Goal: Check status: Check status

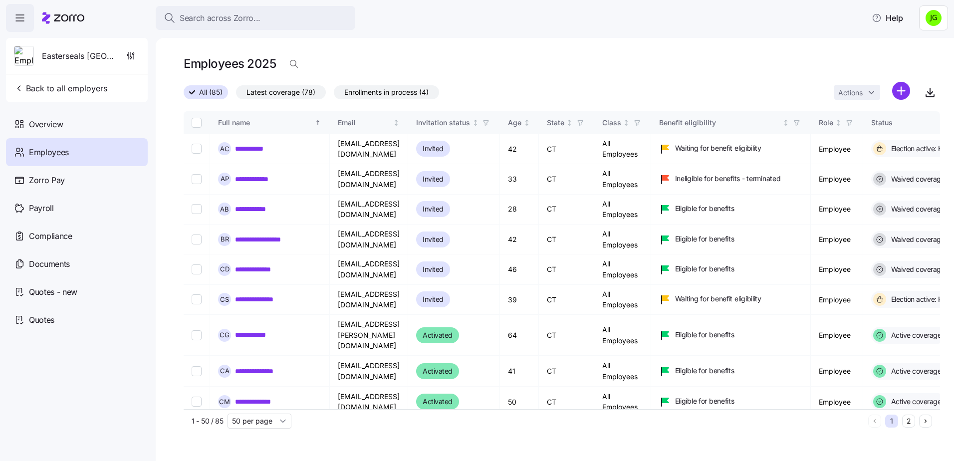
scroll to position [399, 0]
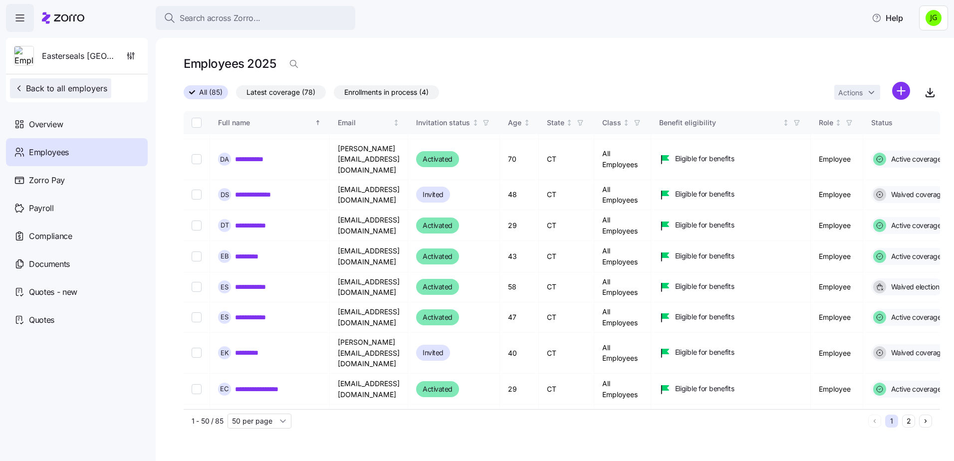
click at [52, 90] on span "Back to all employers" at bounding box center [60, 88] width 93 height 12
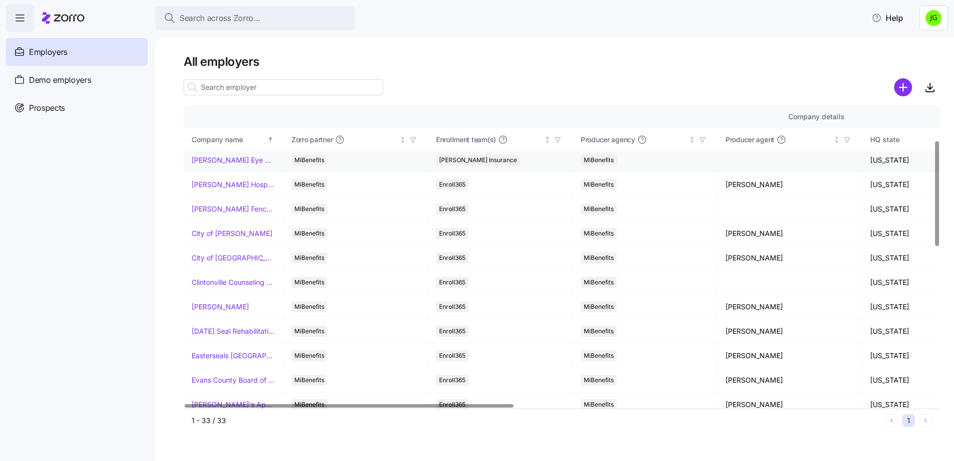
scroll to position [100, 0]
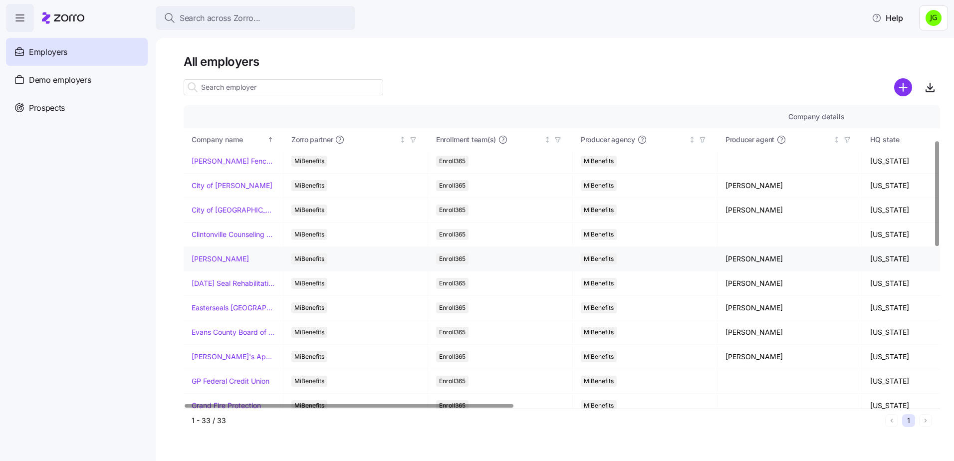
click at [221, 257] on link "[PERSON_NAME]" at bounding box center [220, 259] width 57 height 10
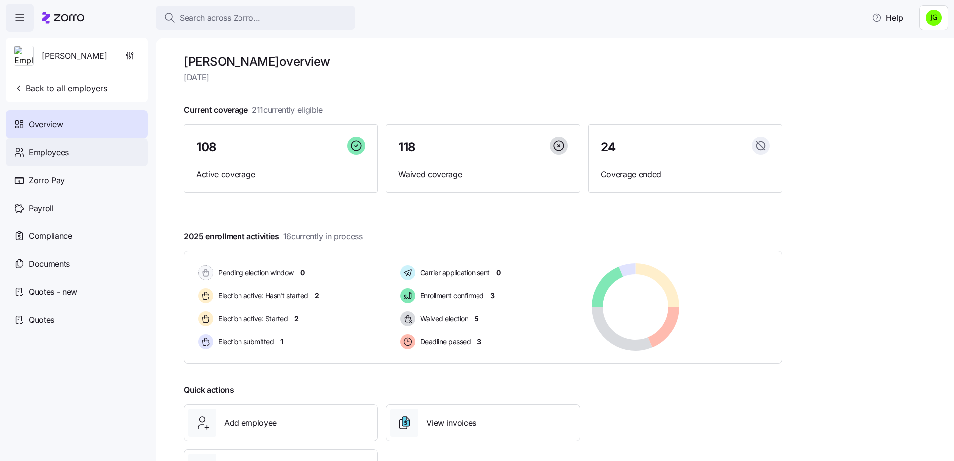
click at [57, 157] on span "Employees" at bounding box center [49, 152] width 40 height 12
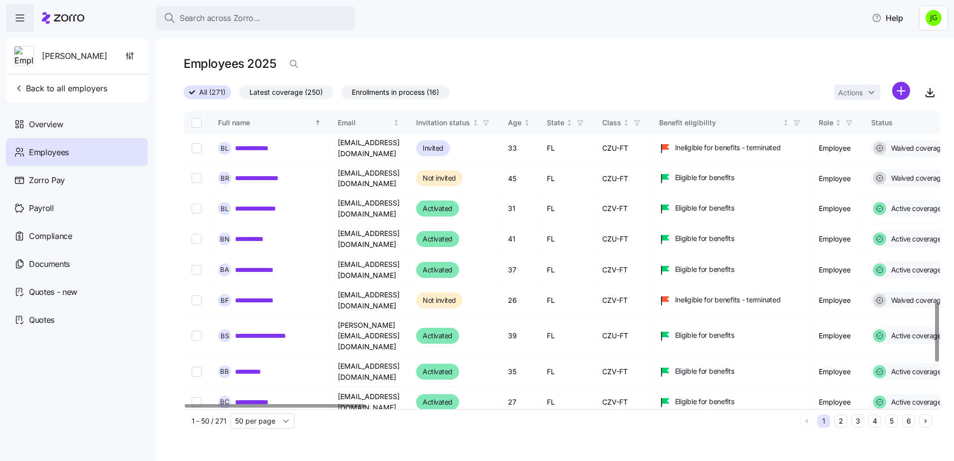
scroll to position [1176, 0]
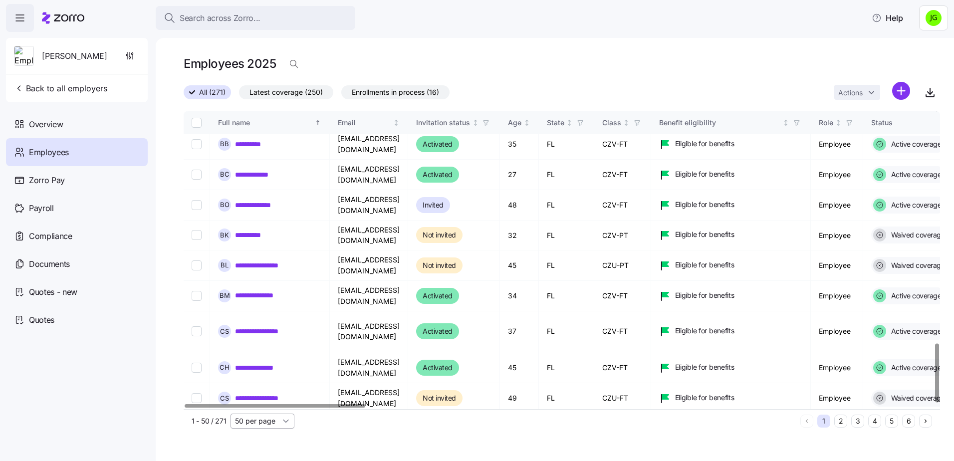
click at [284, 422] on input "50 per page" at bounding box center [263, 421] width 64 height 15
click at [256, 384] on span "100 per page" at bounding box center [260, 383] width 44 height 11
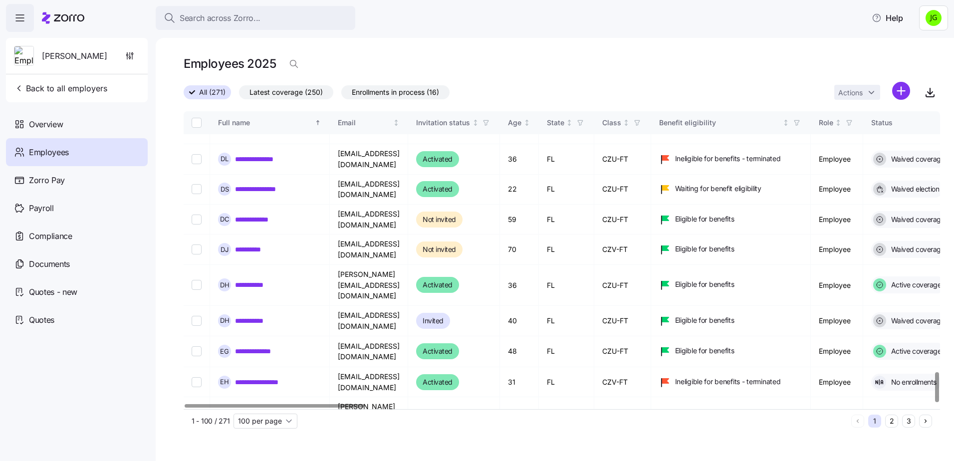
scroll to position [2581, 0]
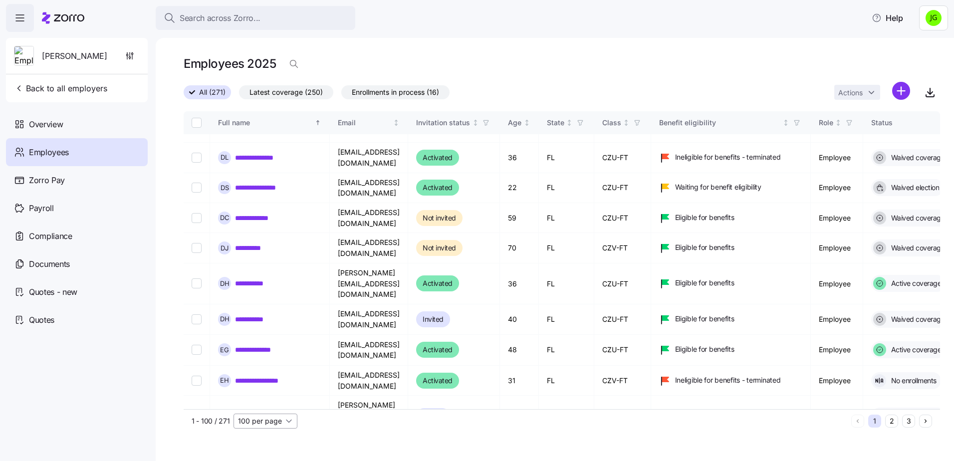
click at [290, 421] on input "100 per page" at bounding box center [266, 421] width 64 height 15
click at [273, 400] on span "150 per page" at bounding box center [262, 398] width 43 height 11
type input "150 per page"
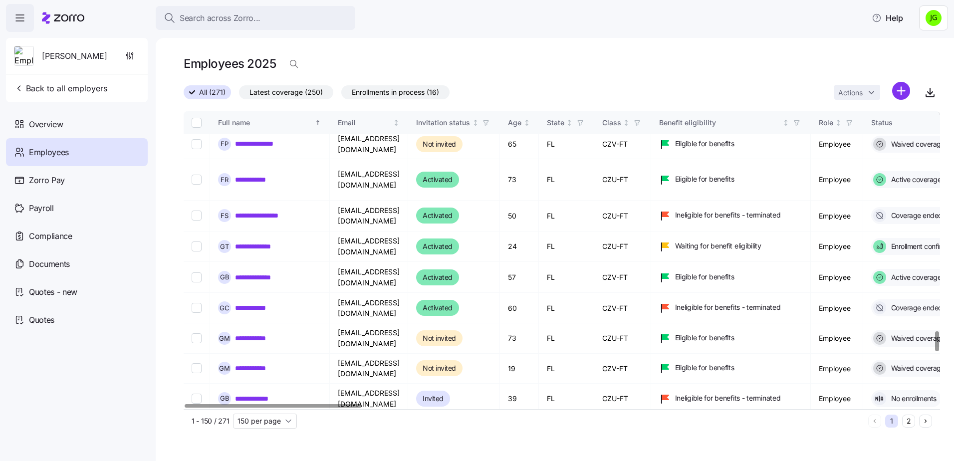
scroll to position [3279, 0]
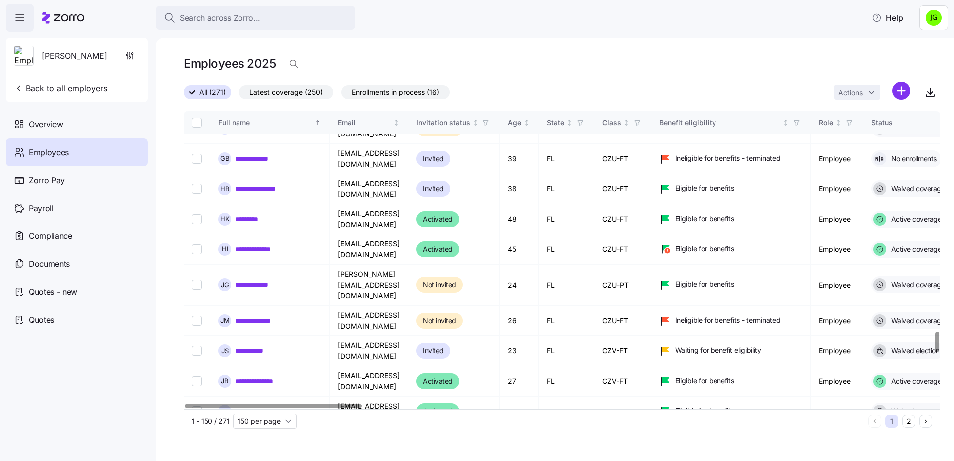
click at [907, 422] on button "2" at bounding box center [908, 421] width 13 height 13
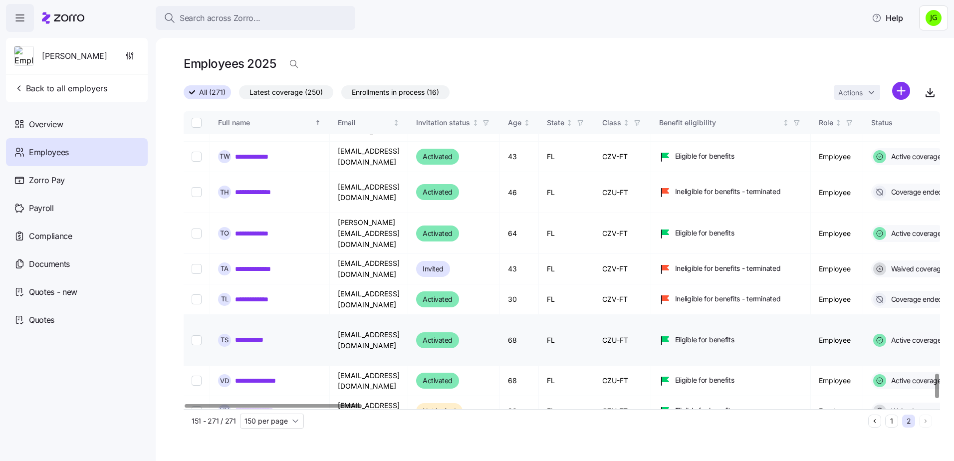
scroll to position [3255, 0]
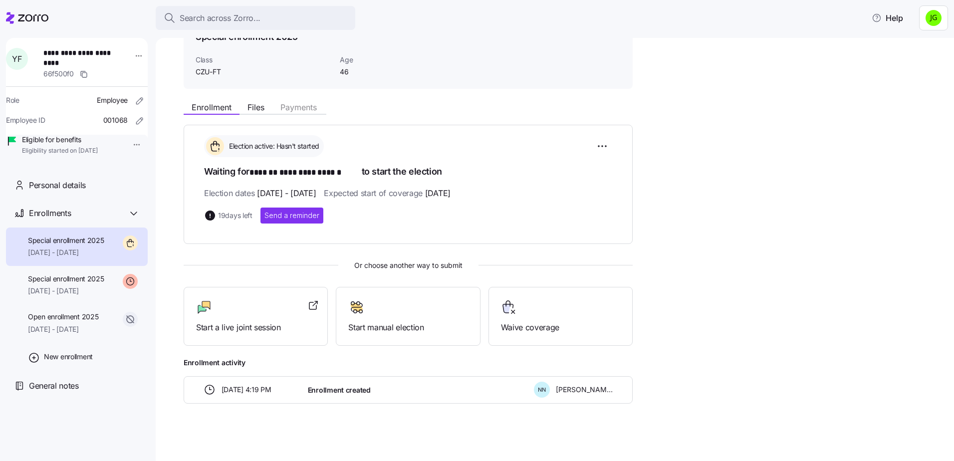
scroll to position [61, 0]
click at [570, 204] on div "**********" at bounding box center [408, 178] width 408 height 88
click at [480, 221] on div "**********" at bounding box center [408, 182] width 449 height 119
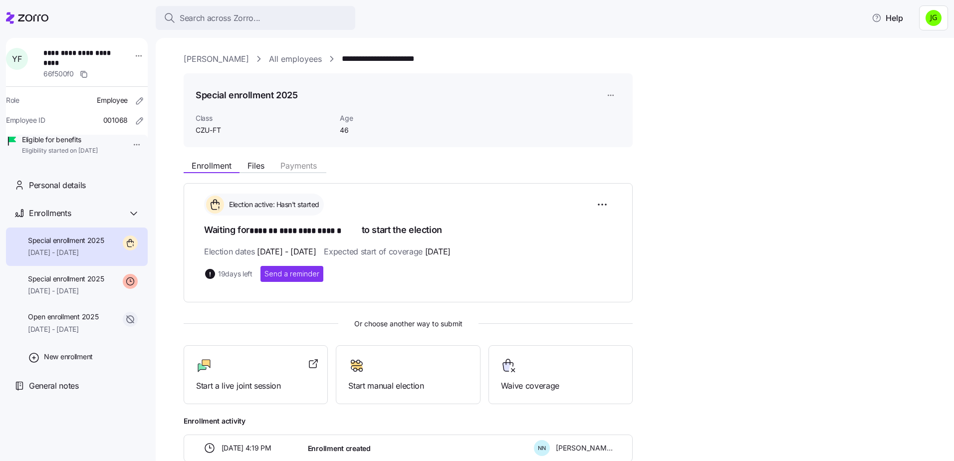
scroll to position [0, 0]
click at [250, 166] on span "Files" at bounding box center [255, 167] width 17 height 8
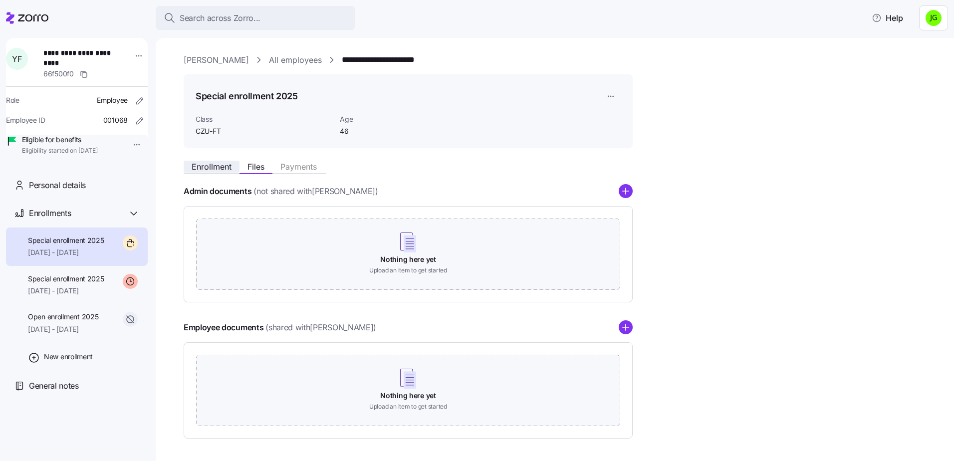
click at [198, 165] on span "Enrollment" at bounding box center [212, 167] width 40 height 8
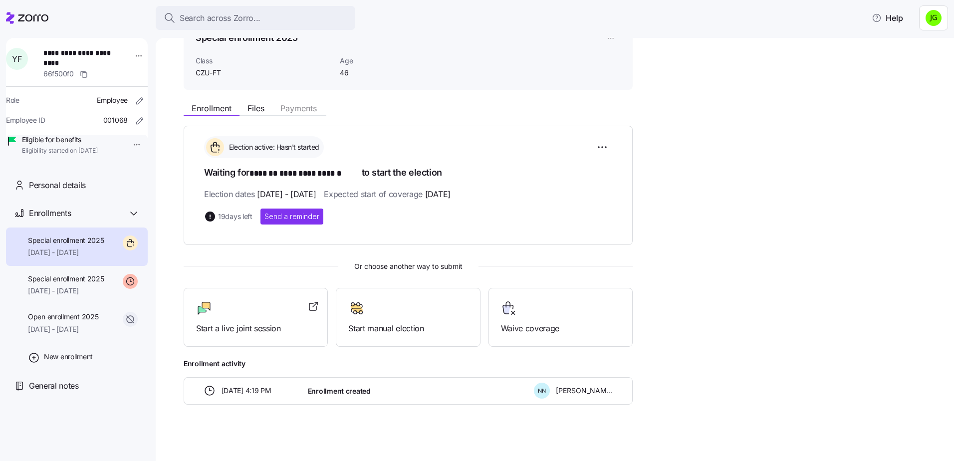
scroll to position [61, 0]
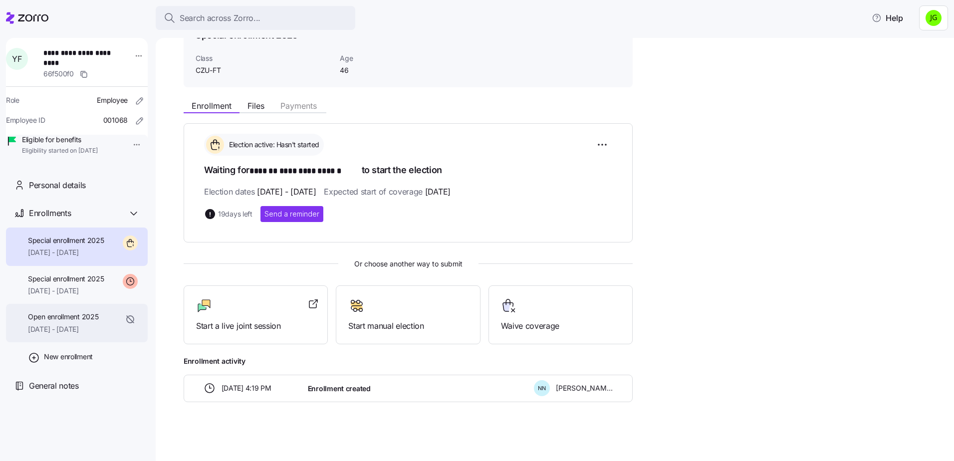
click at [66, 334] on span "[DATE] - [DATE]" at bounding box center [63, 329] width 70 height 10
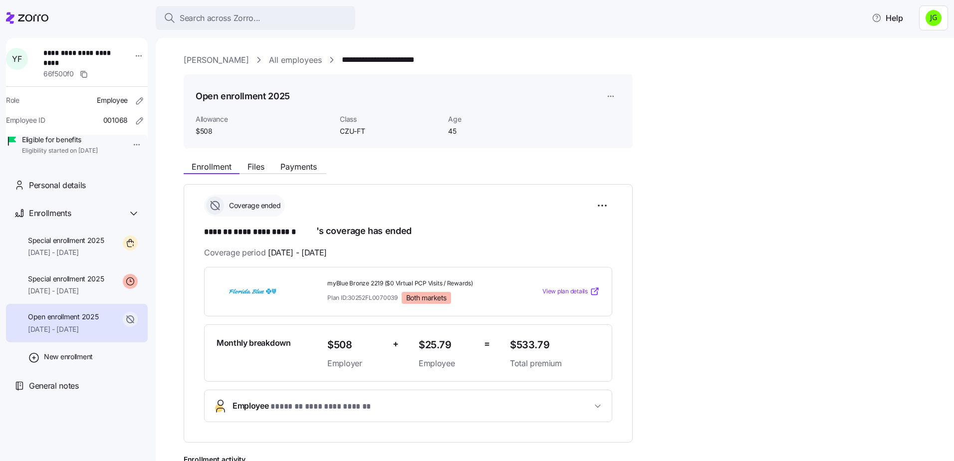
click at [610, 137] on div "Open enrollment 2025 Allowance $508 Class CZU-FT Age [DEMOGRAPHIC_DATA]" at bounding box center [408, 111] width 449 height 74
click at [721, 76] on div "**********" at bounding box center [562, 351] width 756 height 595
